Goal: Task Accomplishment & Management: Complete application form

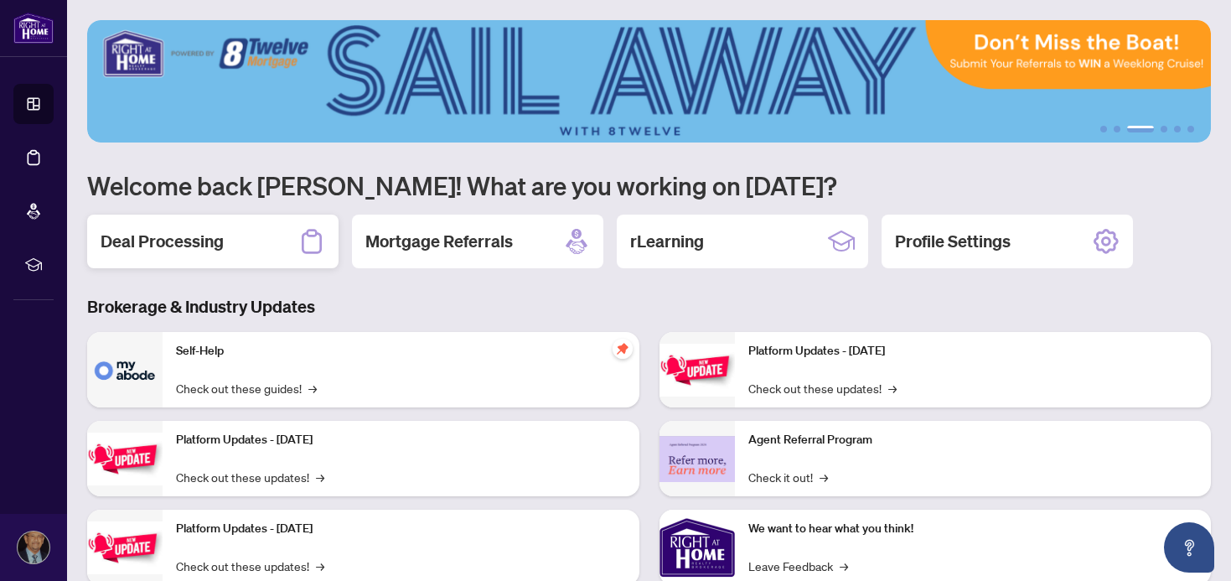
click at [190, 240] on h2 "Deal Processing" at bounding box center [162, 241] width 123 height 23
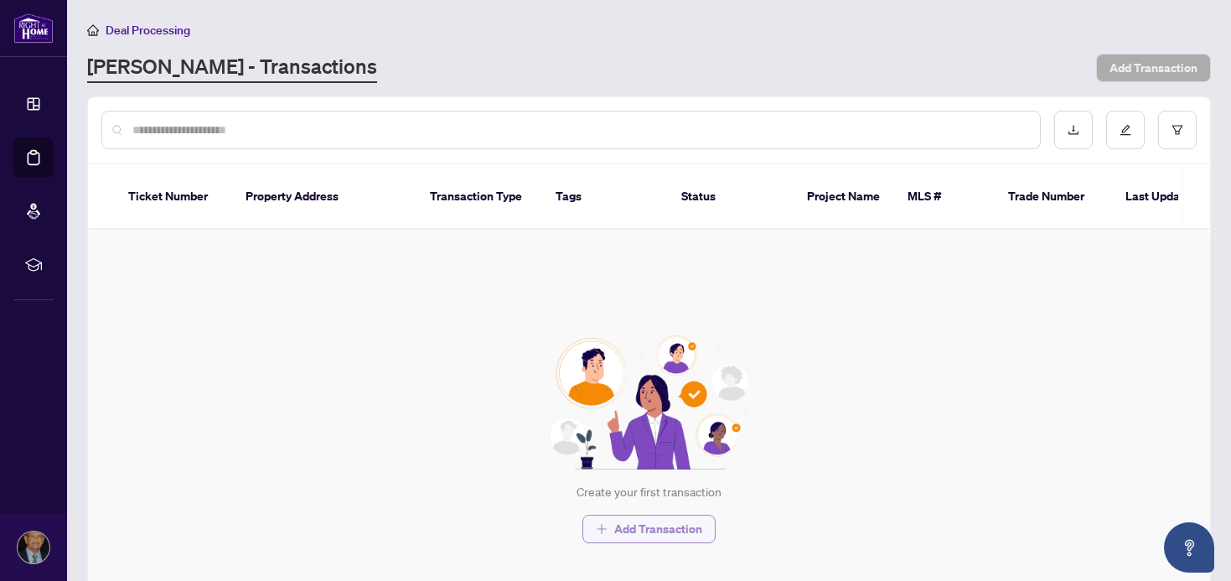
click at [658, 529] on span "Add Transaction" at bounding box center [658, 528] width 88 height 27
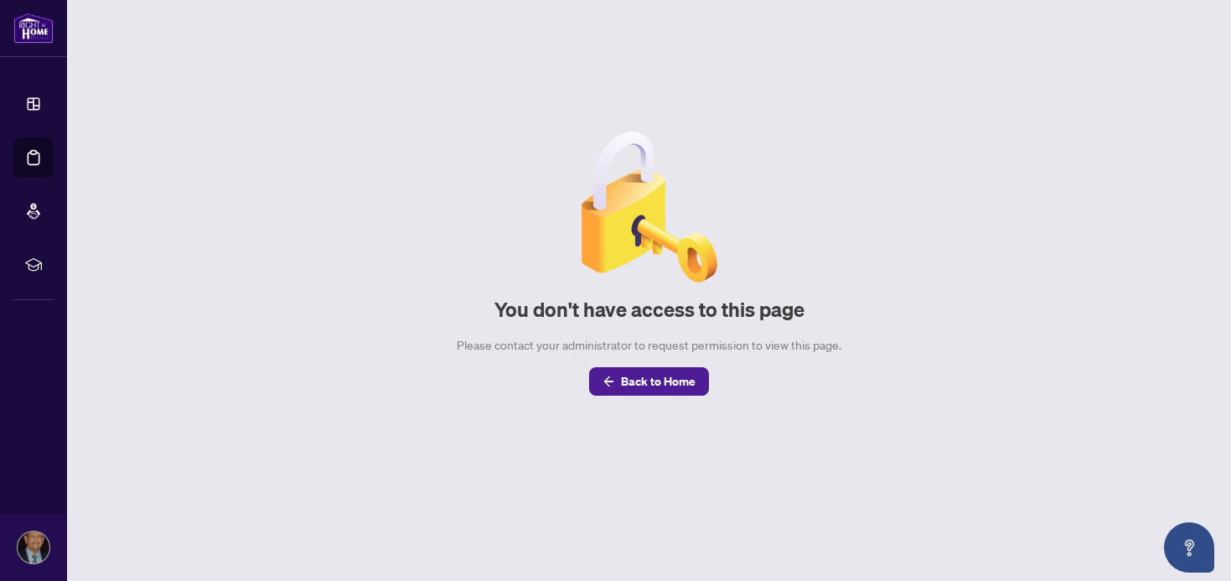
click at [662, 385] on span "Back to Home" at bounding box center [658, 381] width 75 height 27
